Goal: Use online tool/utility: Utilize a website feature to perform a specific function

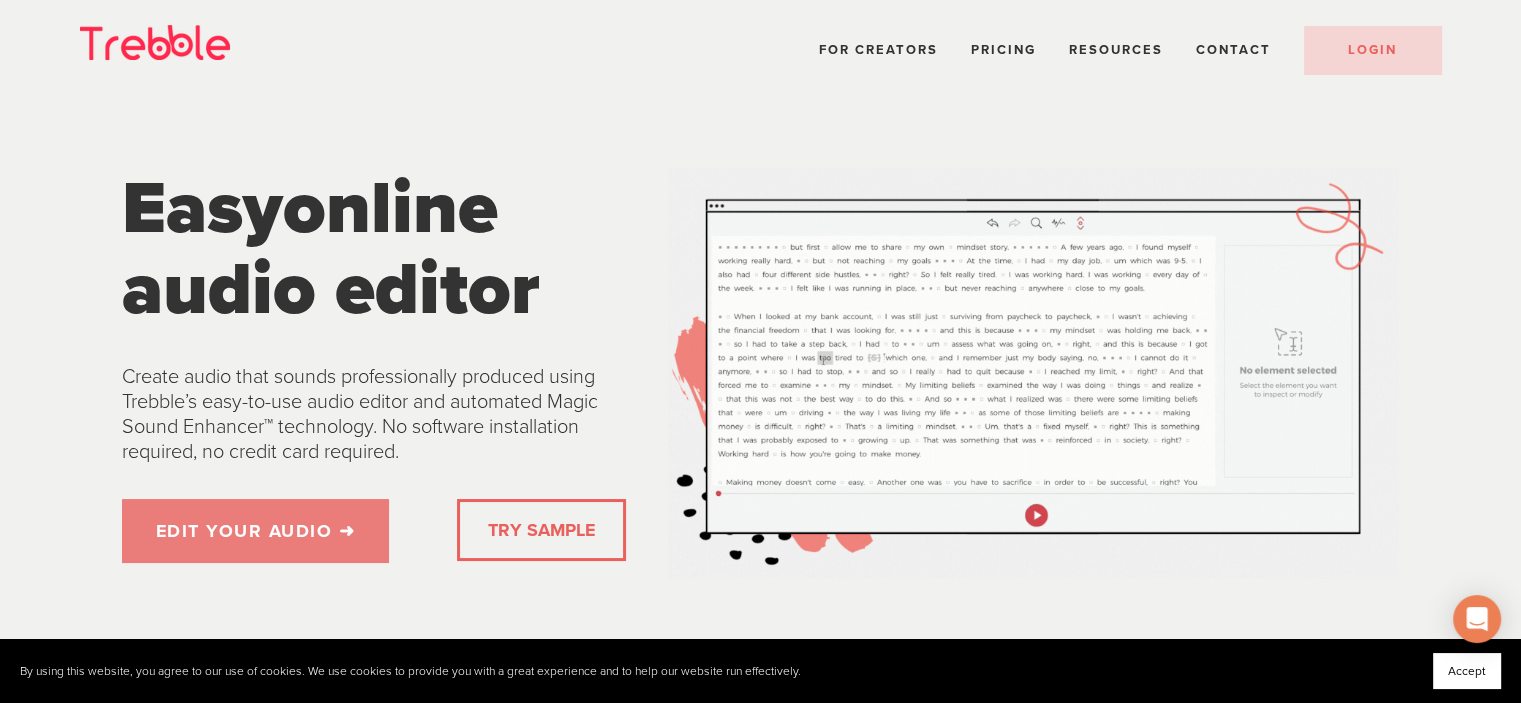
click at [324, 519] on link "EDIT YOUR AUDIO ➜" at bounding box center [256, 531] width 268 height 64
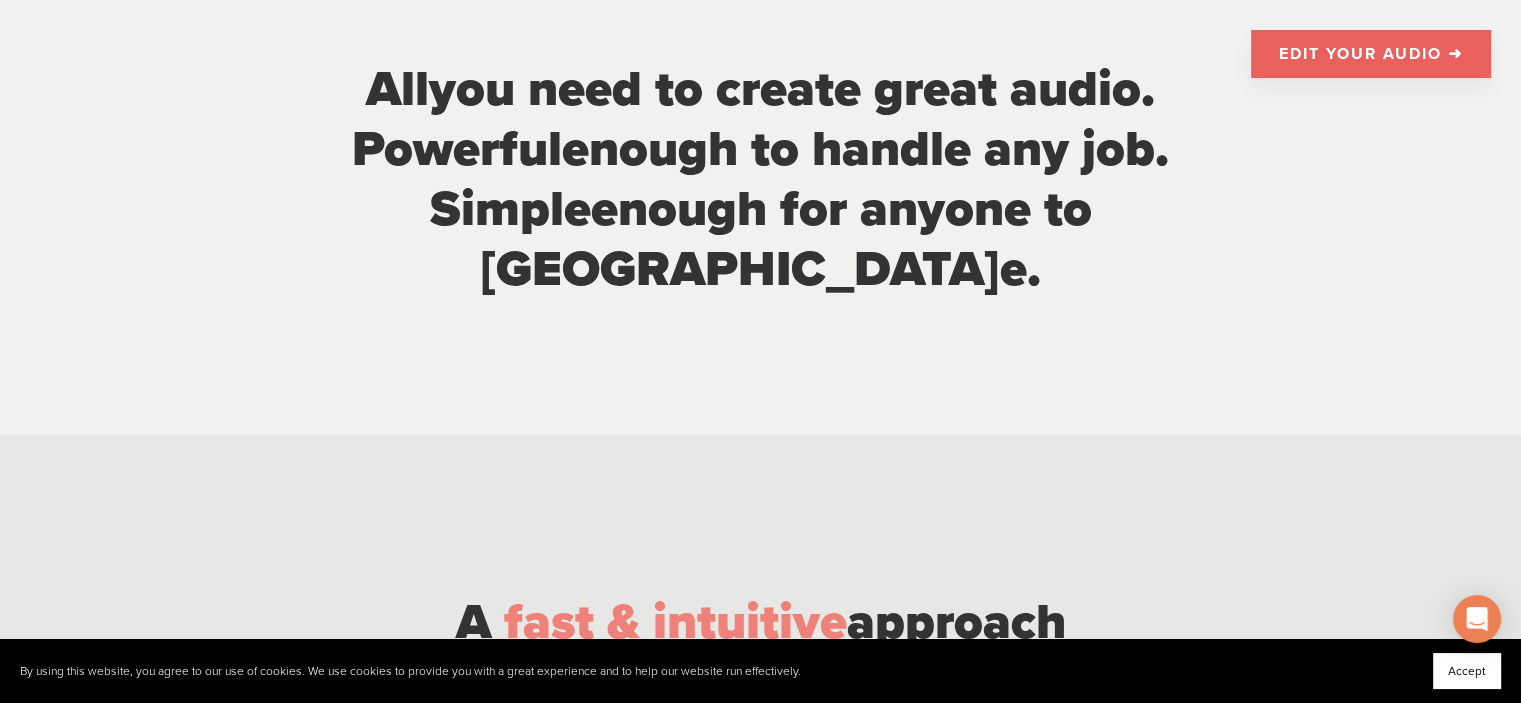
scroll to position [1000, 0]
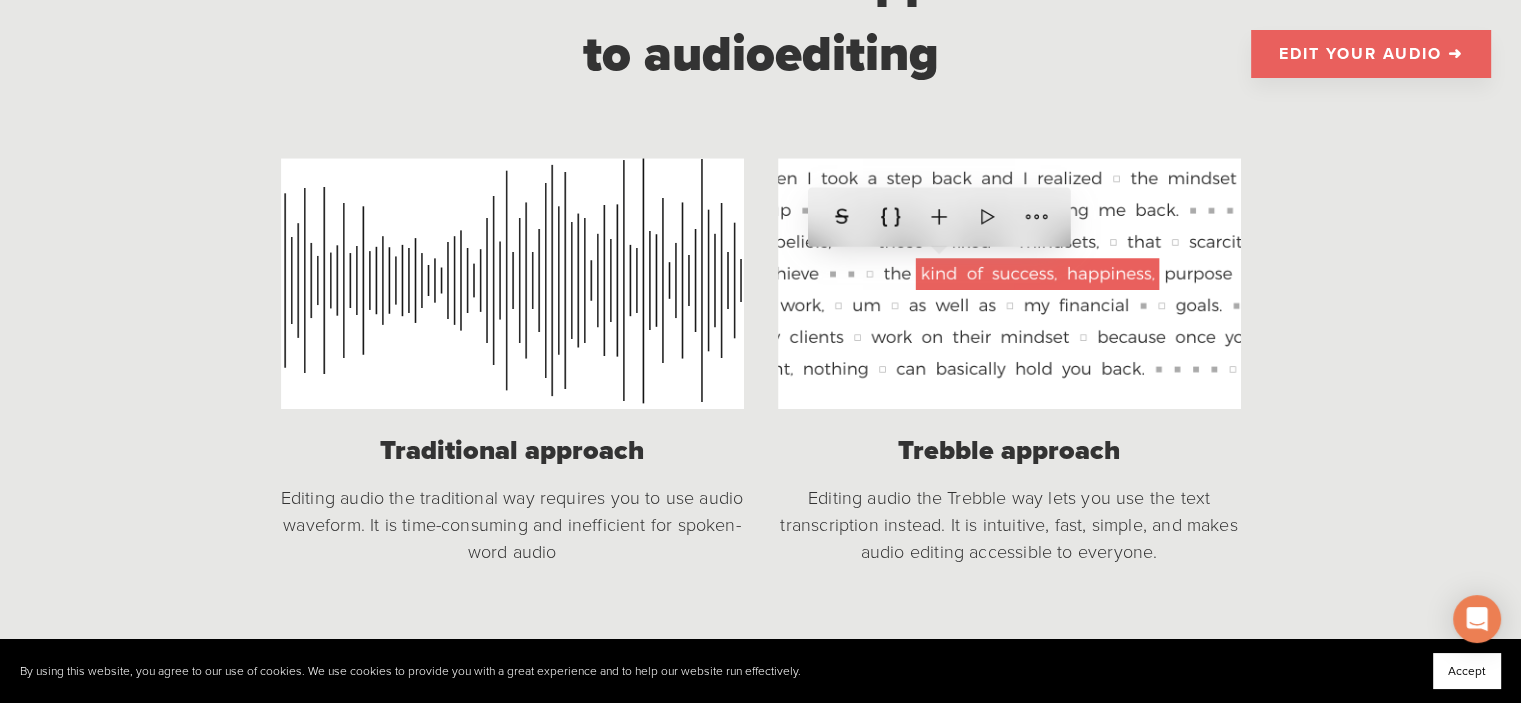
scroll to position [1600, 0]
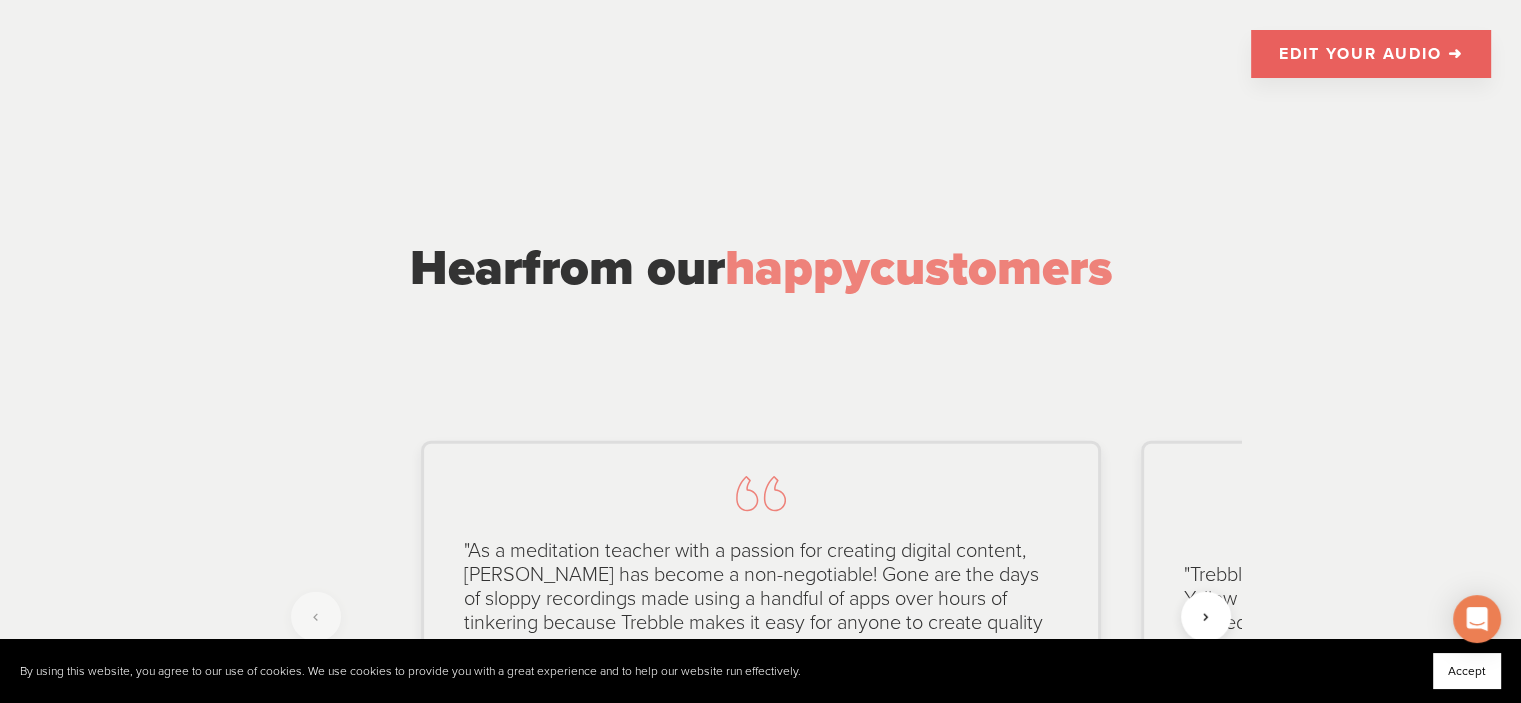
scroll to position [4499, 0]
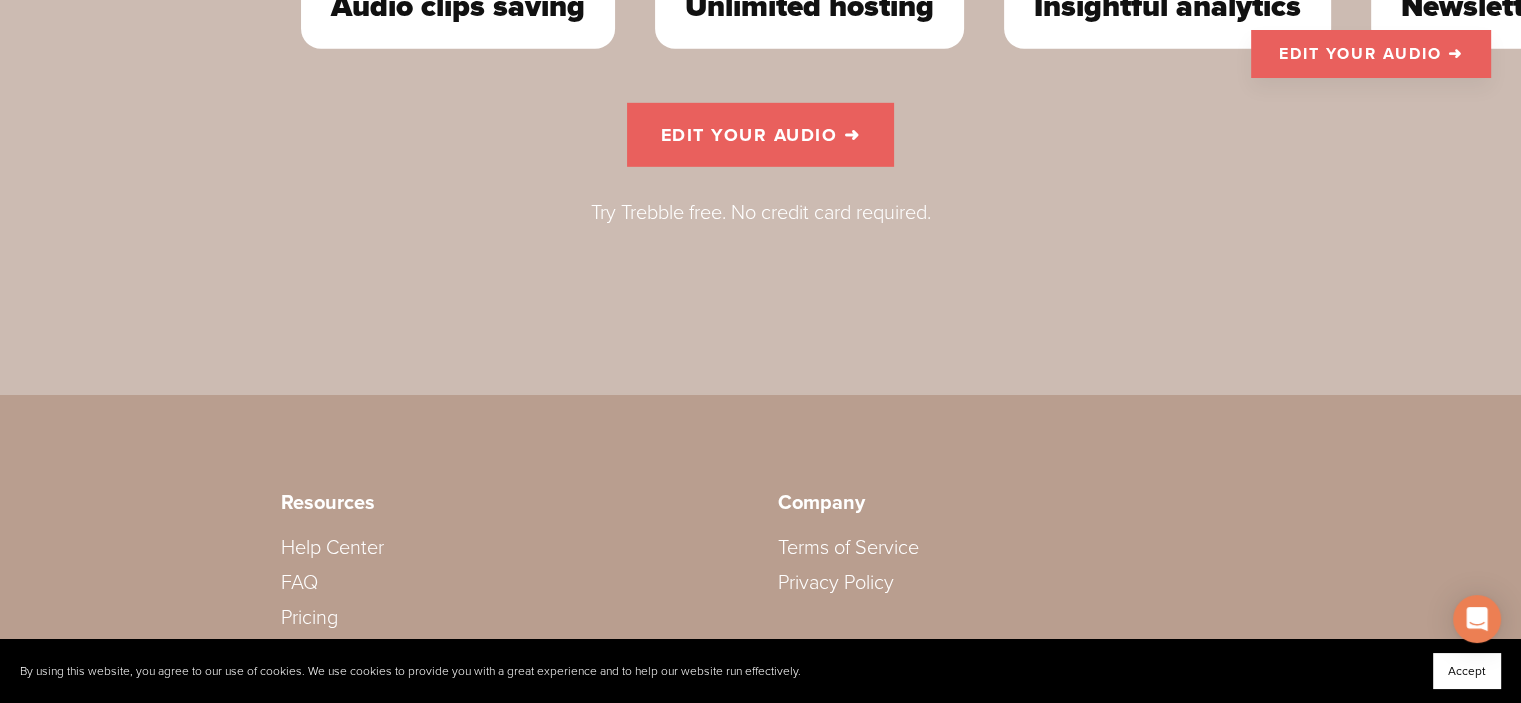
scroll to position [6199, 0]
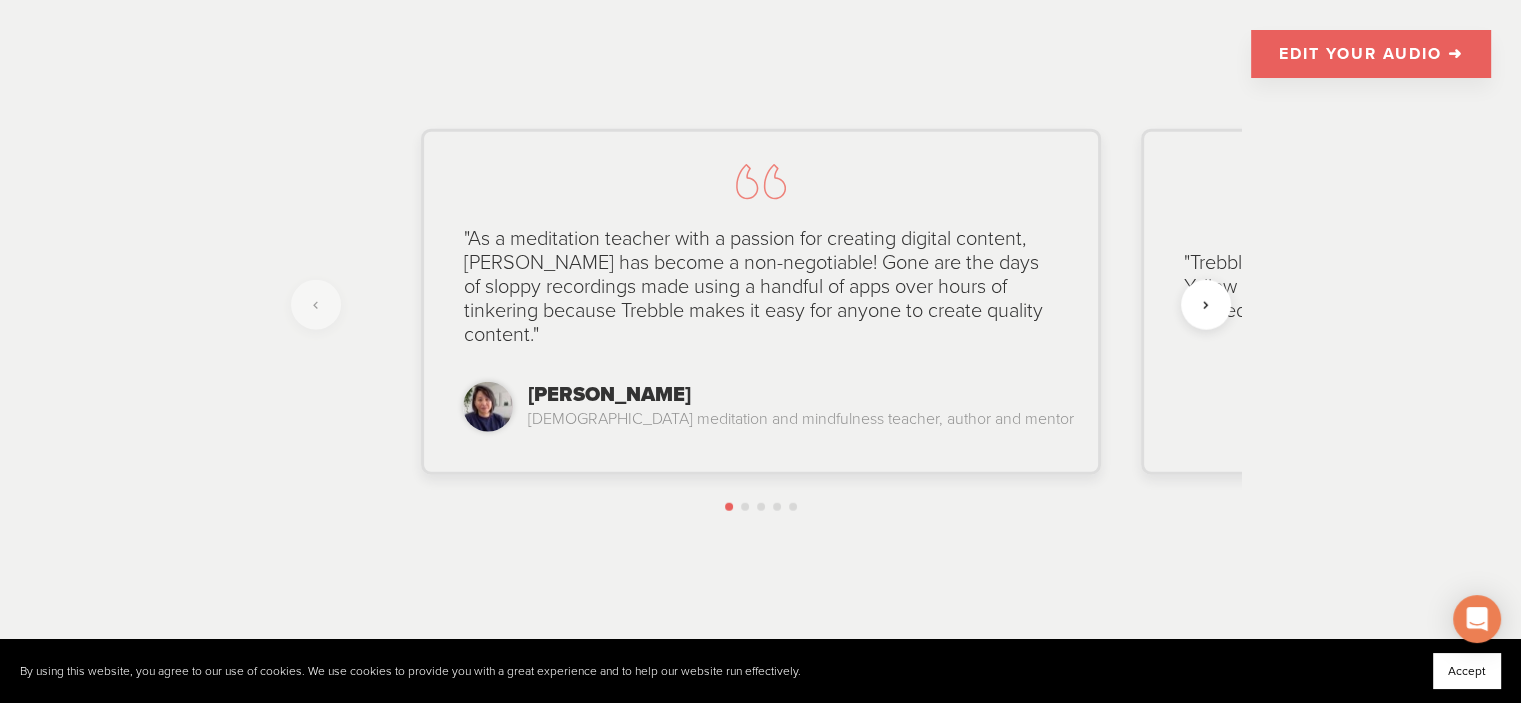
scroll to position [4799, 0]
